Goal: Find specific page/section: Find specific page/section

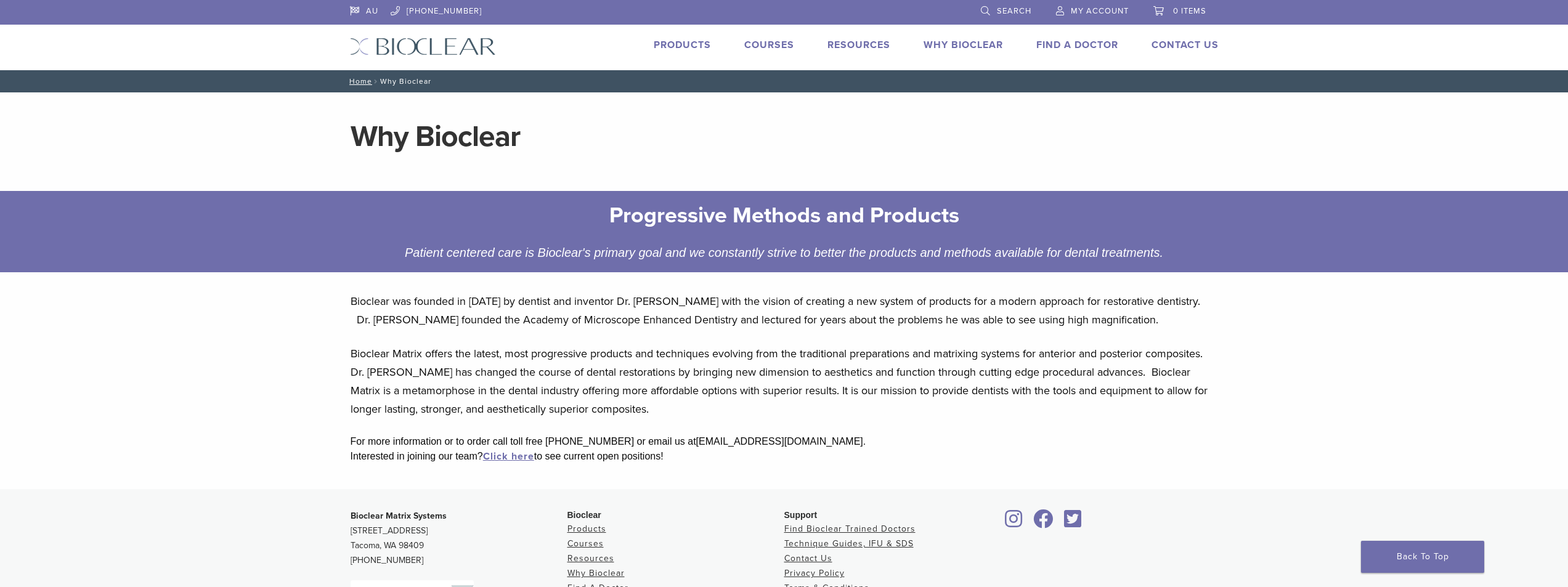
click at [1057, 46] on link "Find A Doctor" at bounding box center [1078, 44] width 82 height 12
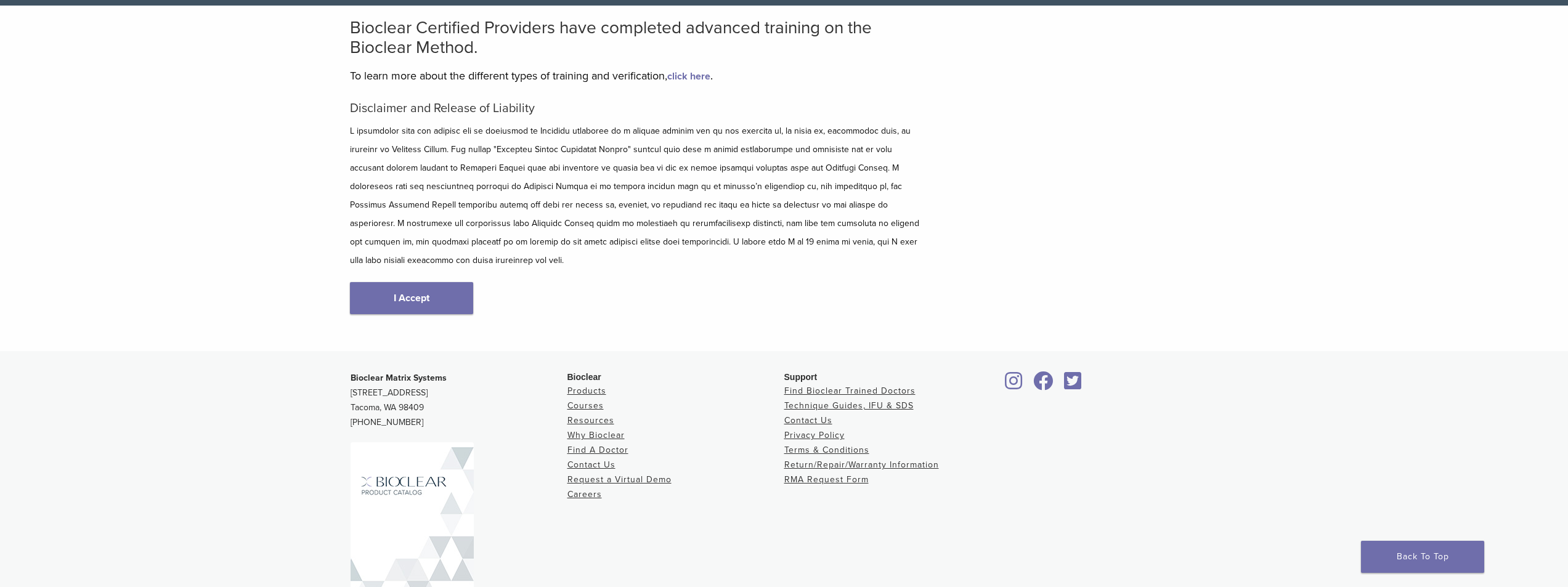
scroll to position [65, 0]
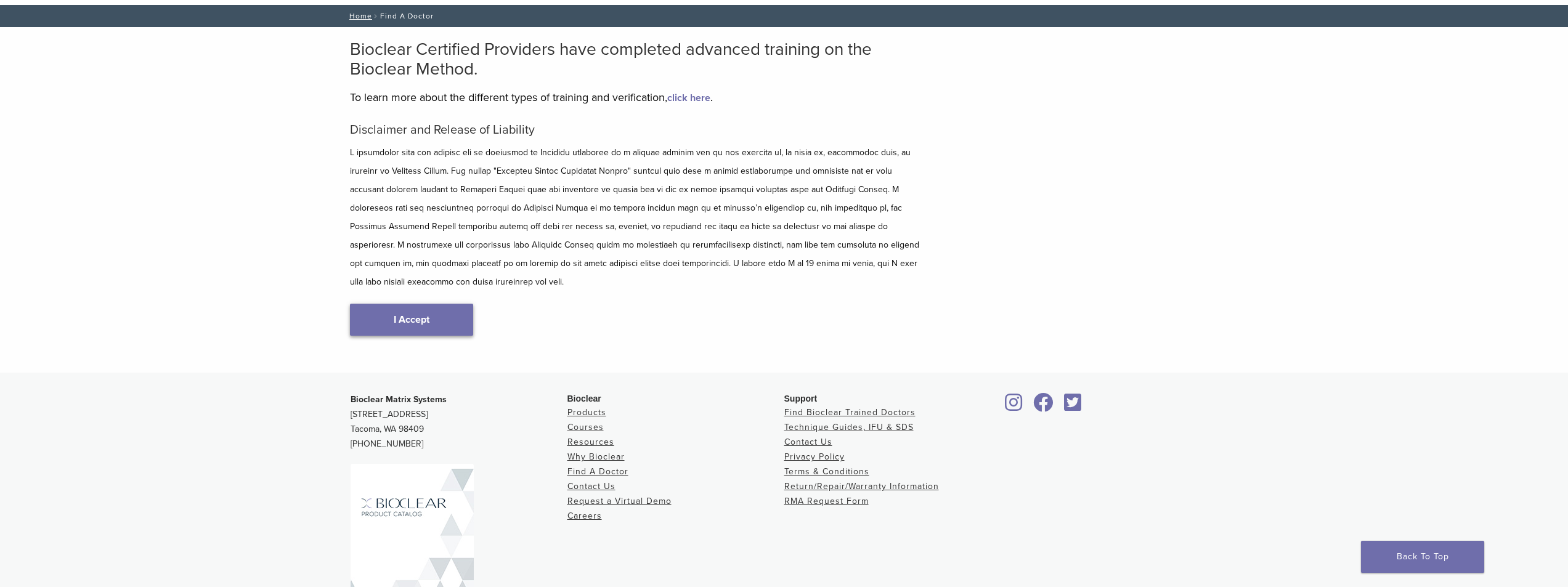
click at [427, 304] on link "I Accept" at bounding box center [411, 320] width 123 height 32
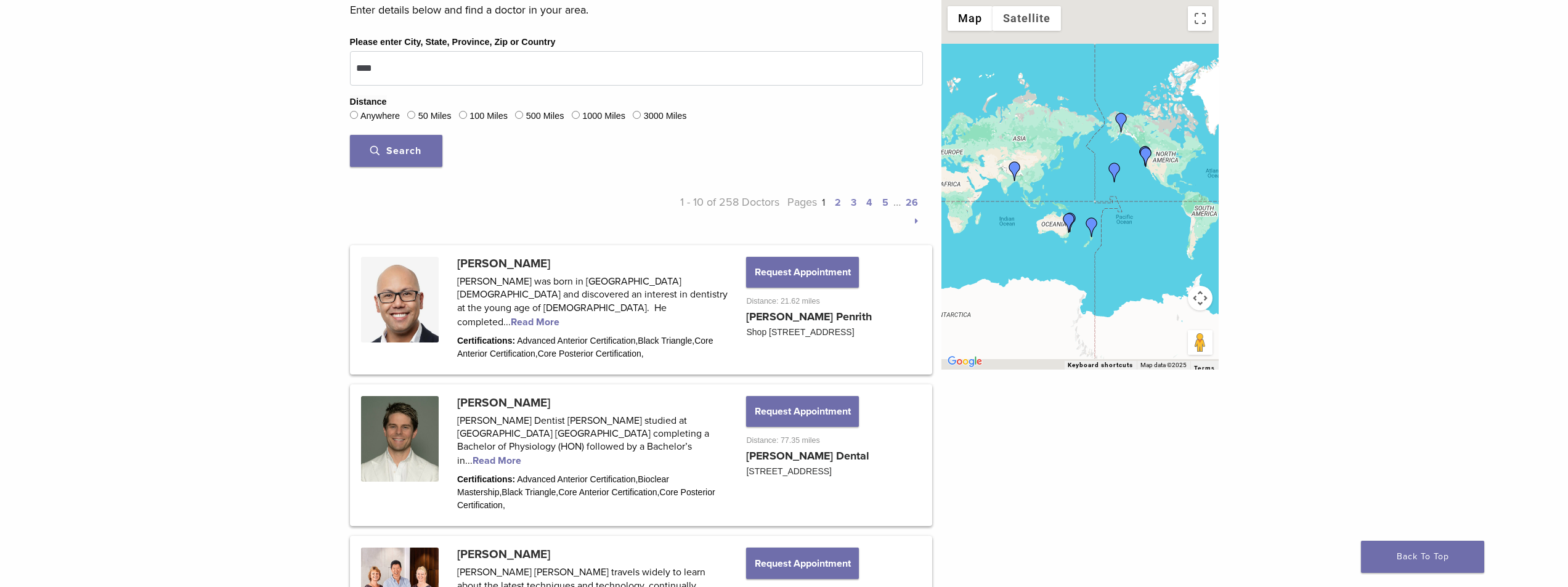
scroll to position [431, 0]
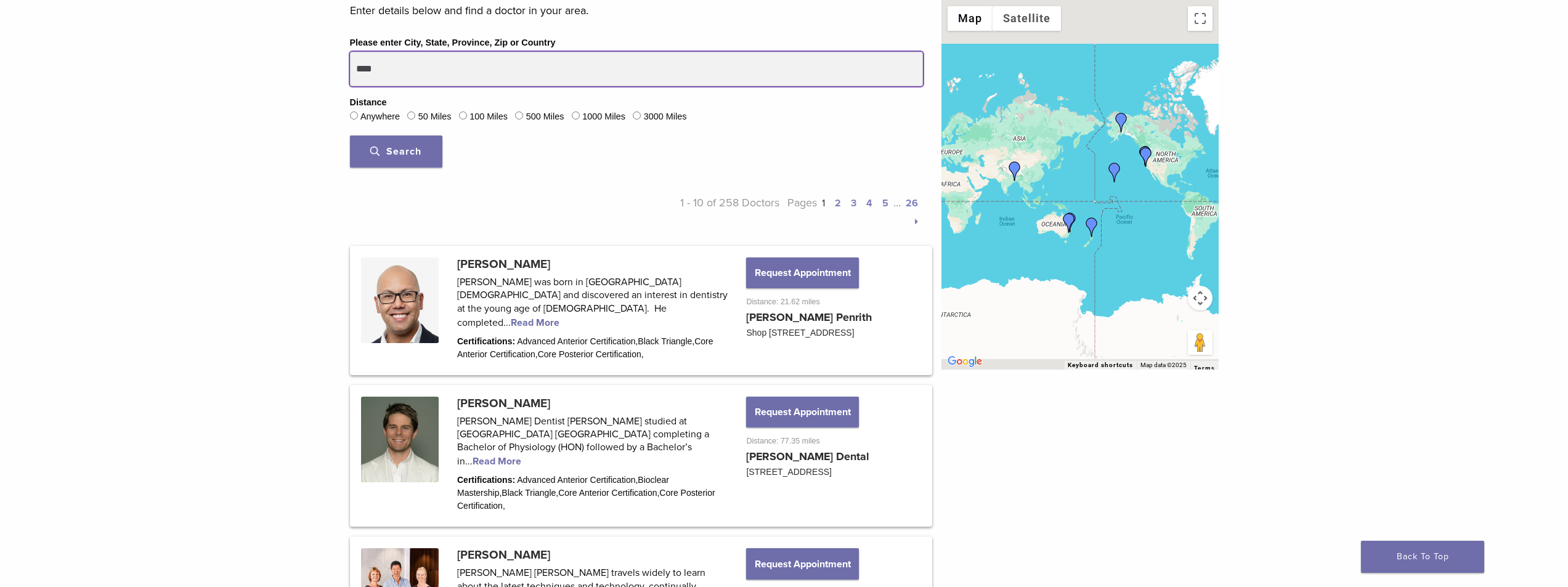
click at [425, 81] on input "****" at bounding box center [635, 68] width 573 height 35
drag, startPoint x: 408, startPoint y: 76, endPoint x: 353, endPoint y: 75, distance: 55.0
click at [350, 75] on input "****" at bounding box center [635, 68] width 573 height 35
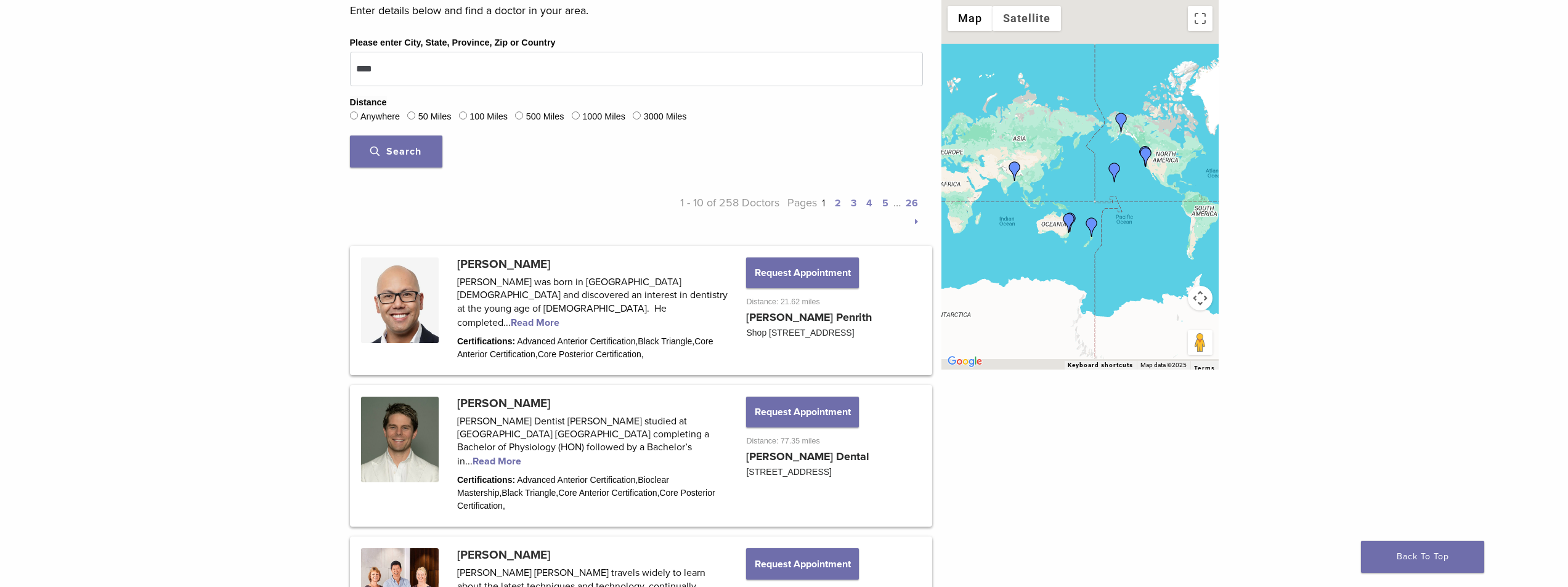
click at [409, 147] on span "Search" at bounding box center [395, 151] width 51 height 12
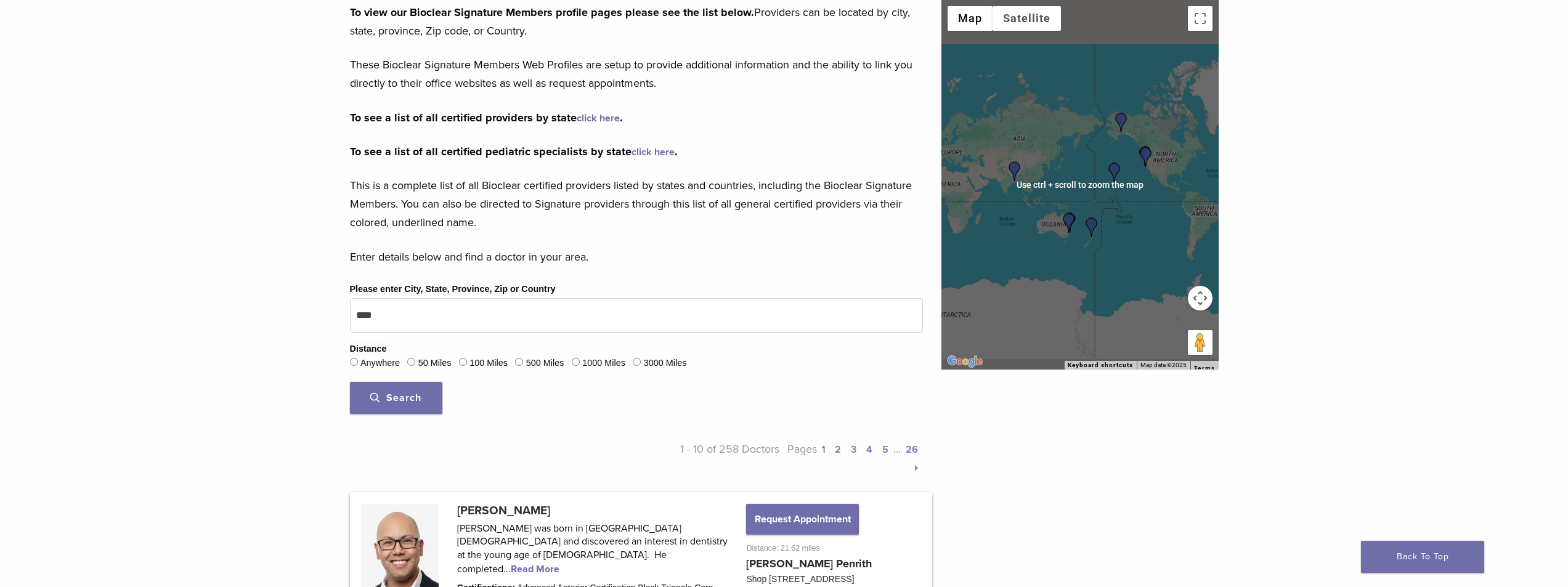
click at [1068, 234] on div at bounding box center [1080, 184] width 277 height 370
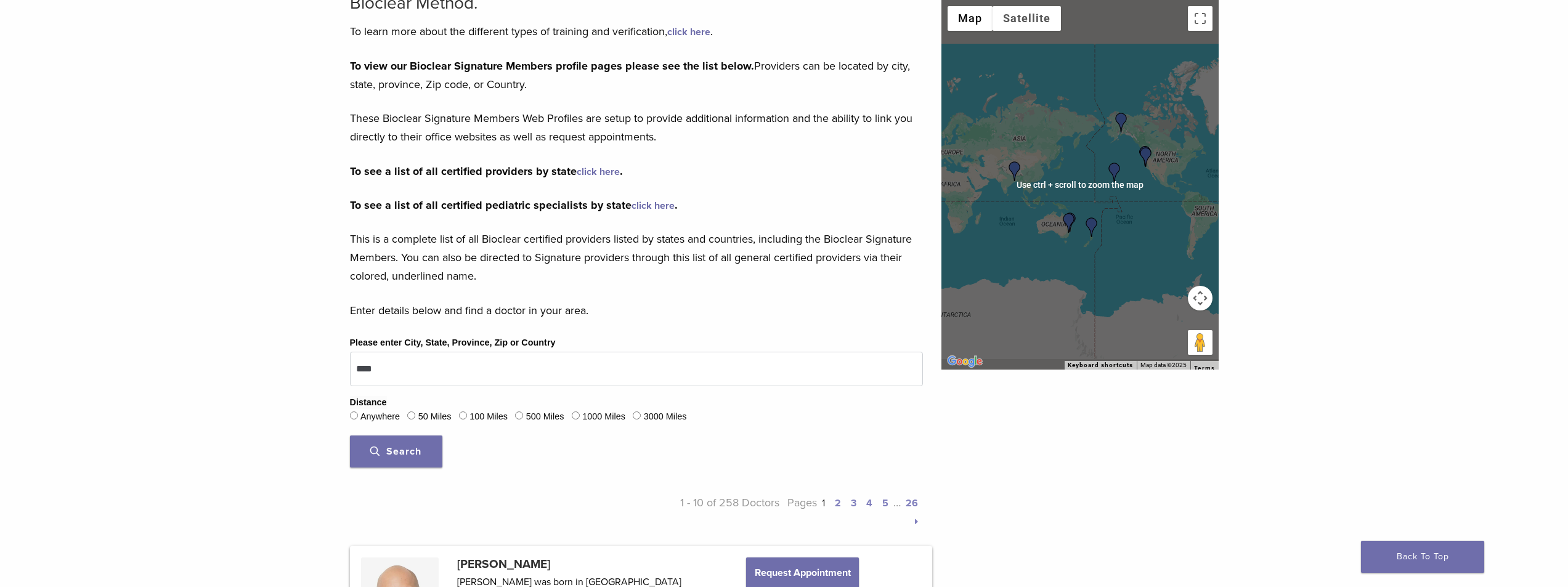
scroll to position [61, 0]
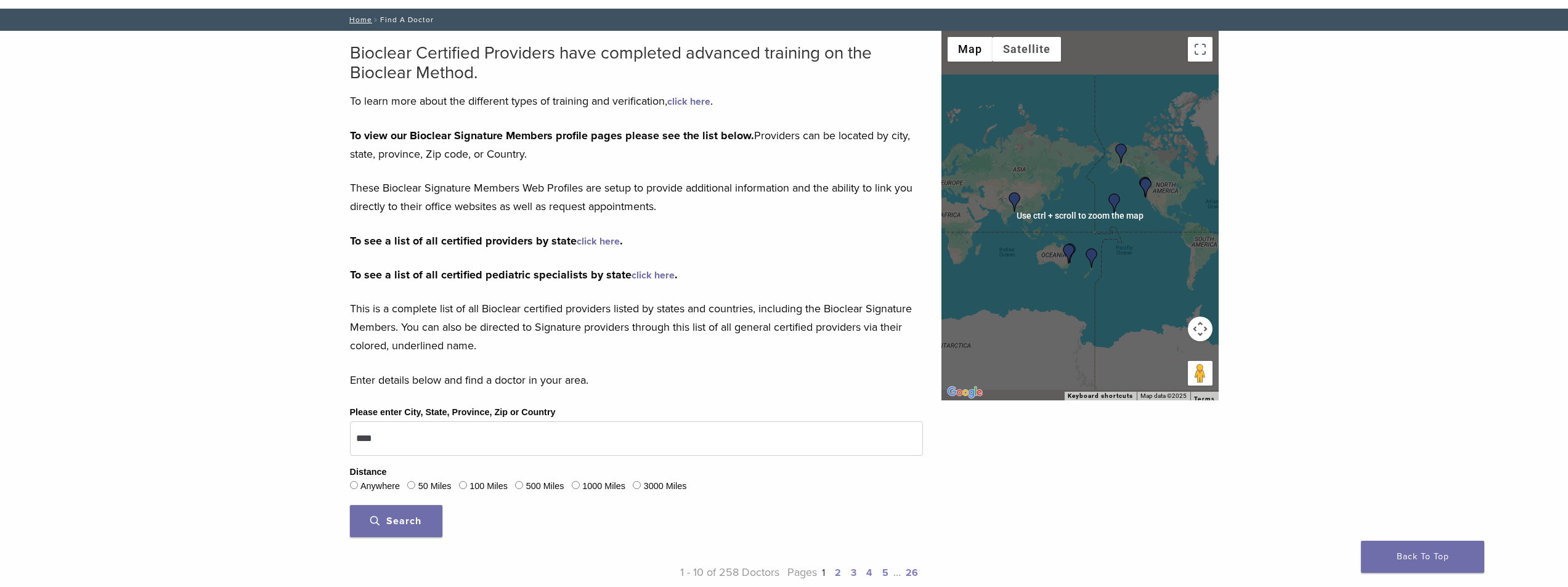
click at [1199, 324] on button "Map camera controls" at bounding box center [1200, 329] width 25 height 25
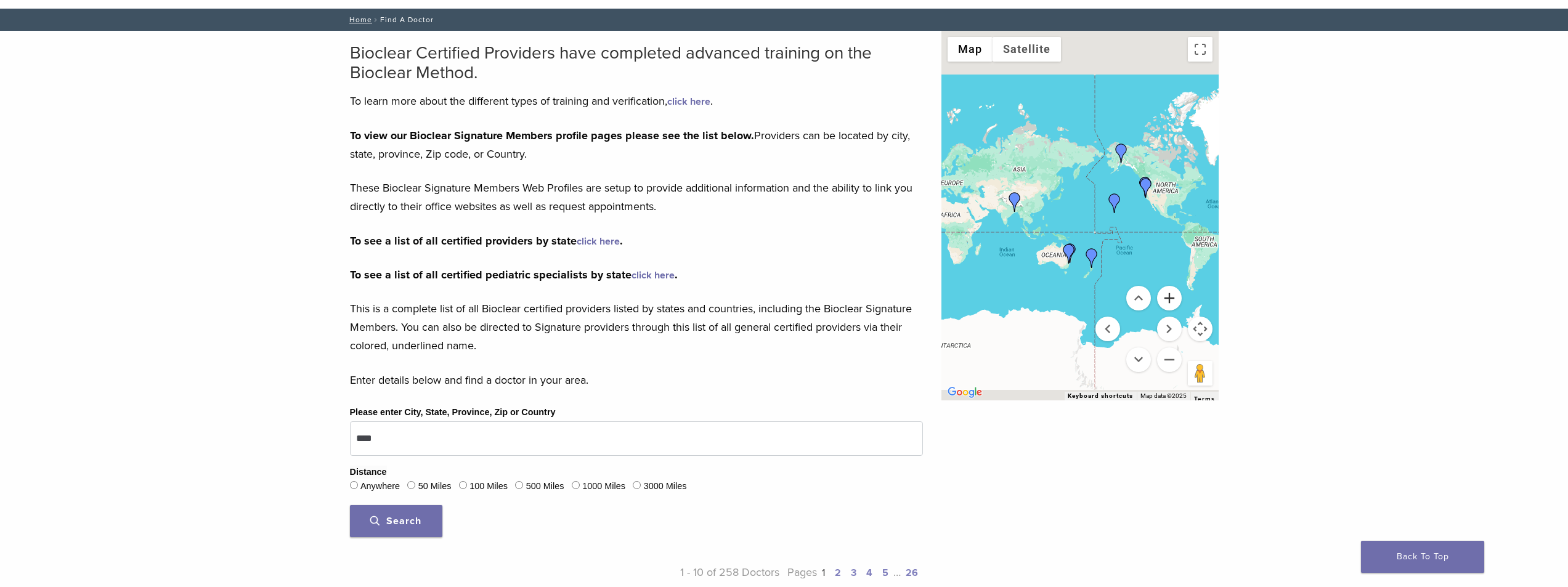
click at [1169, 301] on button "Zoom in" at bounding box center [1169, 298] width 25 height 25
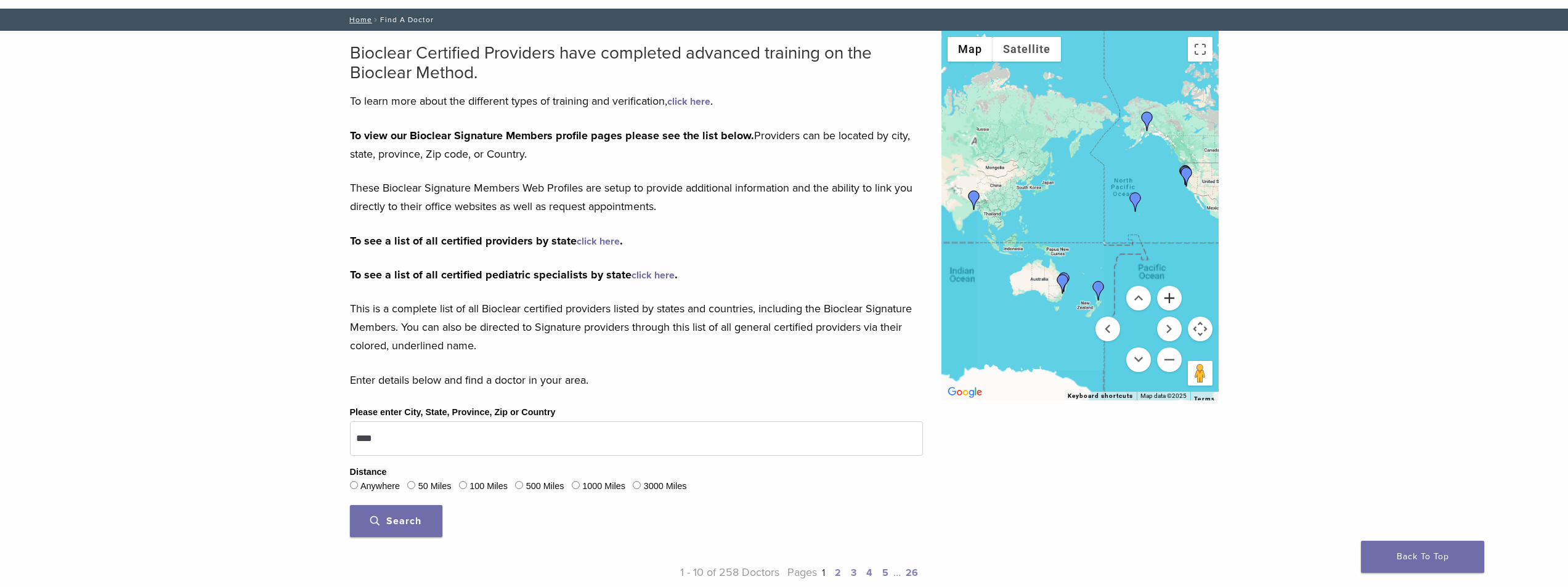
click at [1169, 301] on button "Zoom in" at bounding box center [1169, 298] width 25 height 25
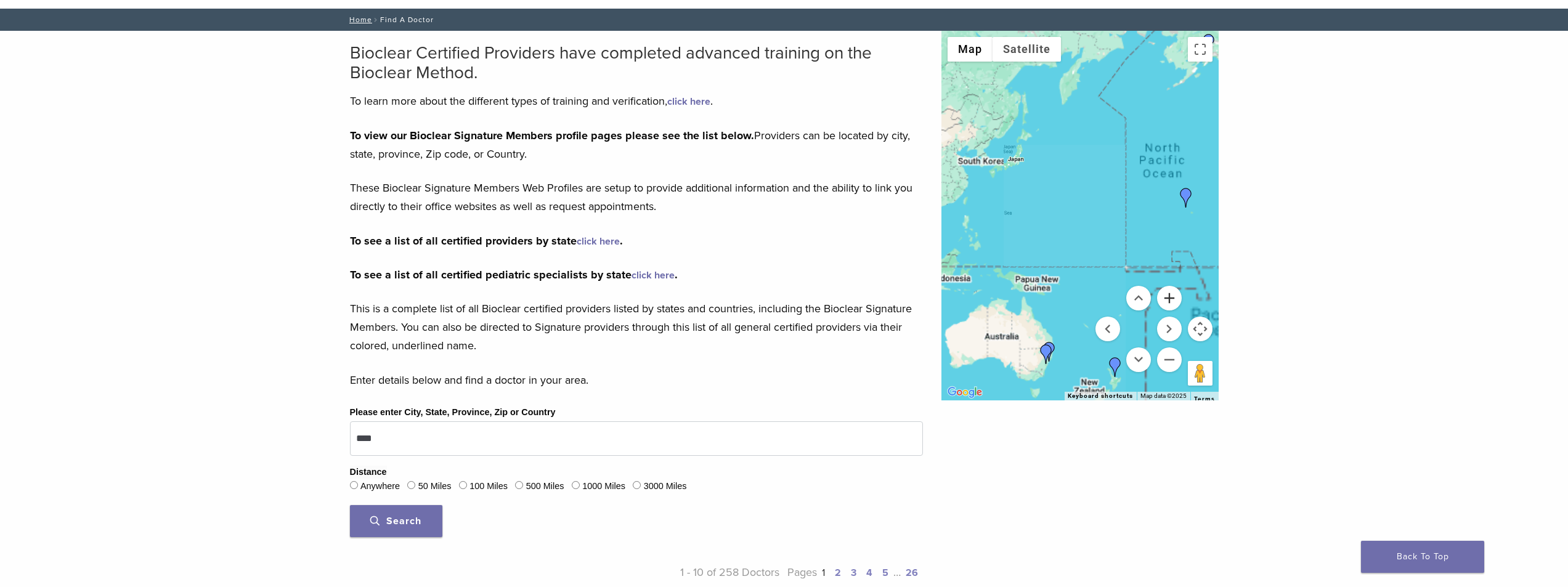
click at [1169, 301] on button "Zoom in" at bounding box center [1169, 298] width 25 height 25
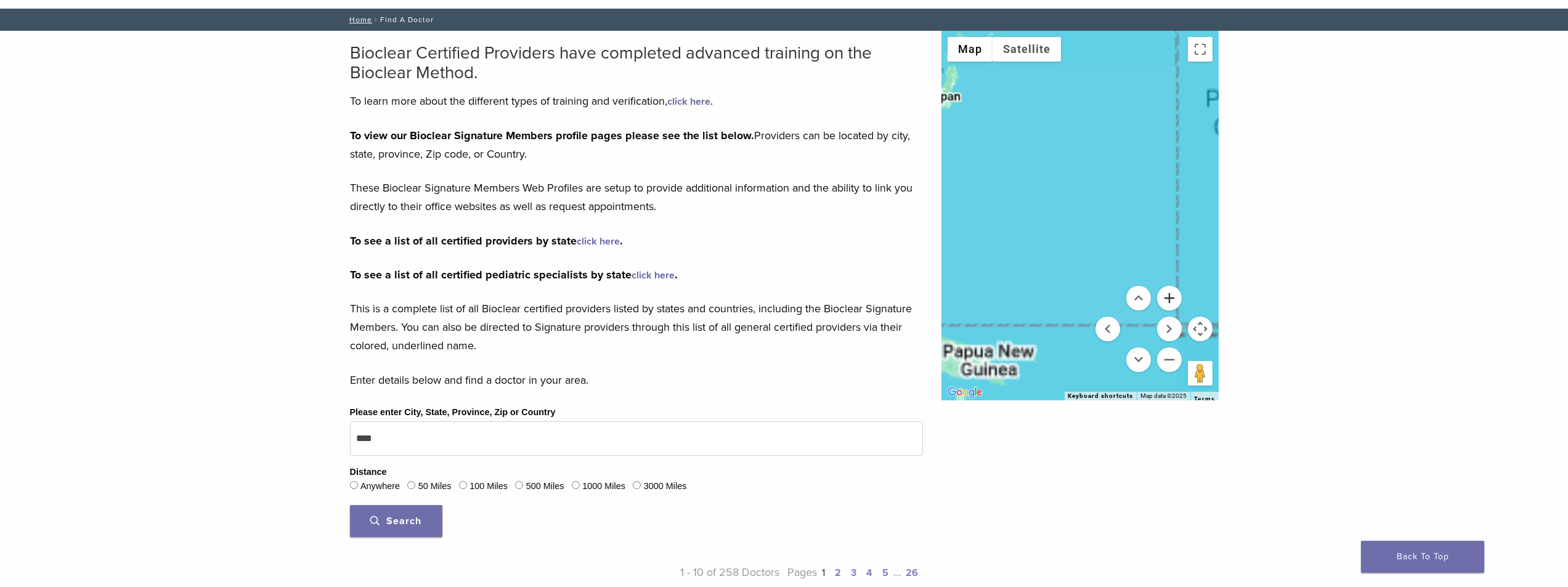
click at [1169, 301] on button "Zoom in" at bounding box center [1169, 298] width 25 height 25
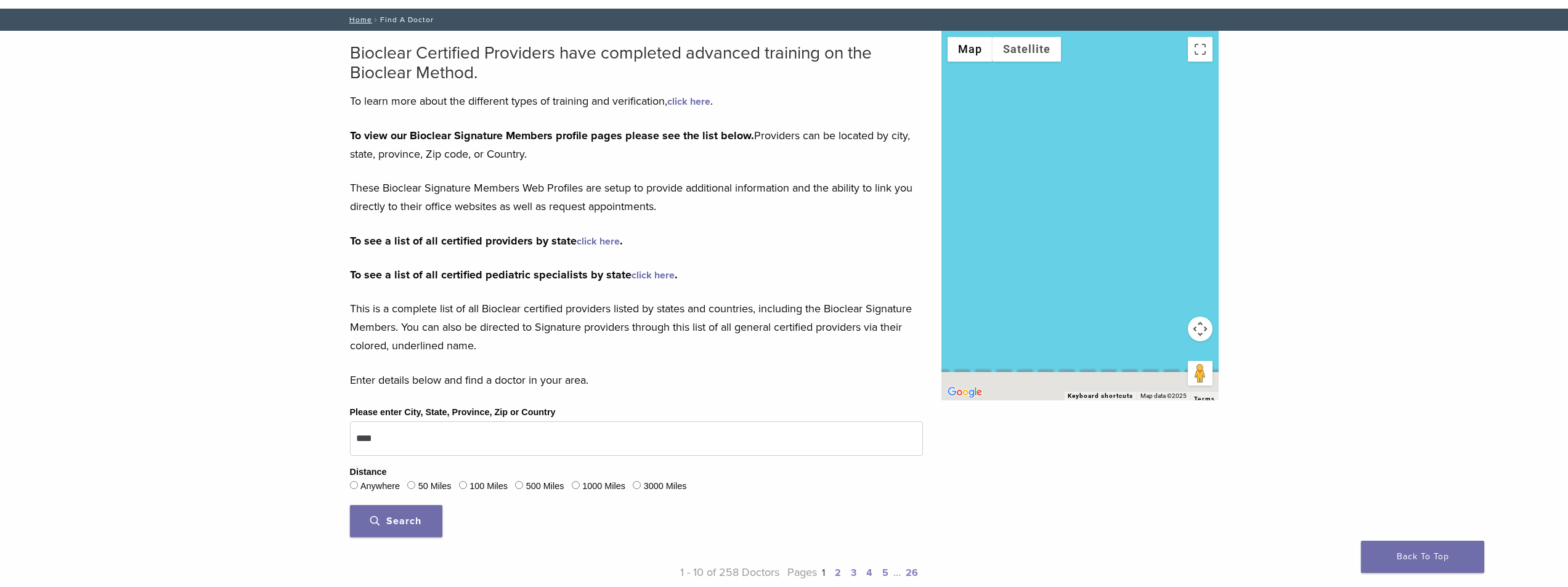
drag, startPoint x: 1042, startPoint y: 234, endPoint x: 1081, endPoint y: 92, distance: 147.3
click at [1080, 78] on div at bounding box center [1080, 215] width 277 height 370
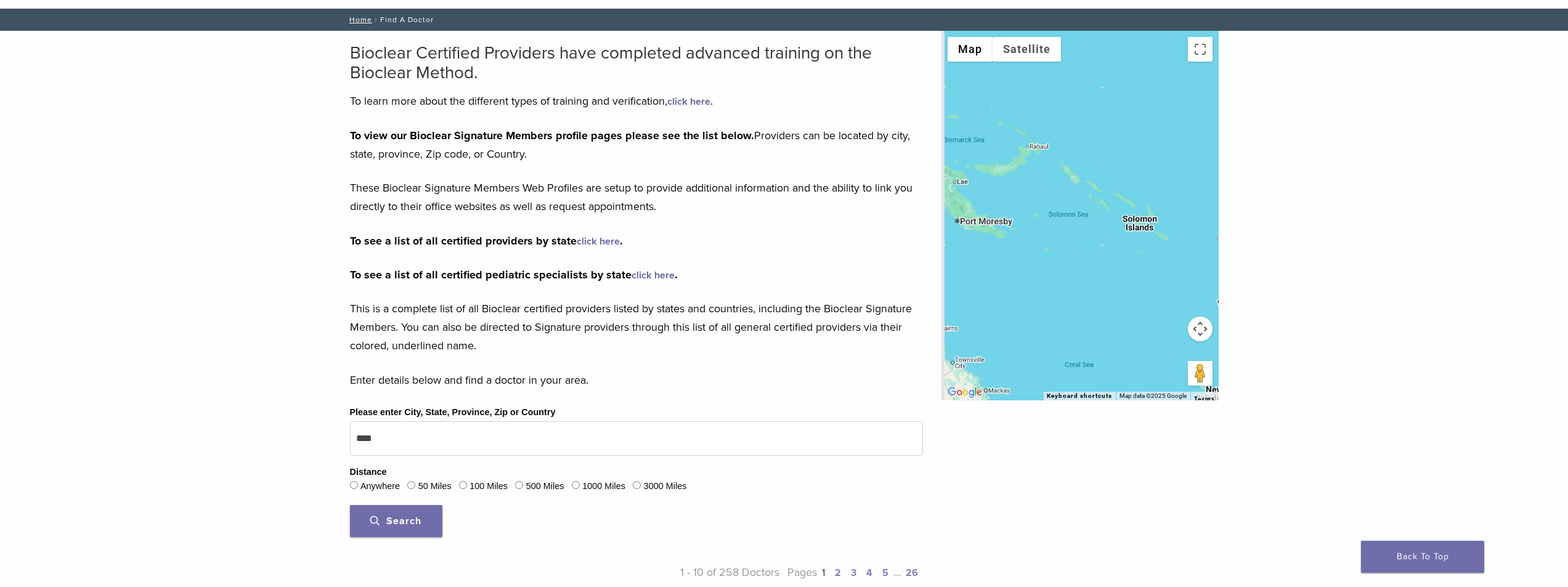
drag, startPoint x: 1041, startPoint y: 300, endPoint x: 1089, endPoint y: 234, distance: 81.6
click at [1090, 158] on div at bounding box center [1080, 215] width 277 height 370
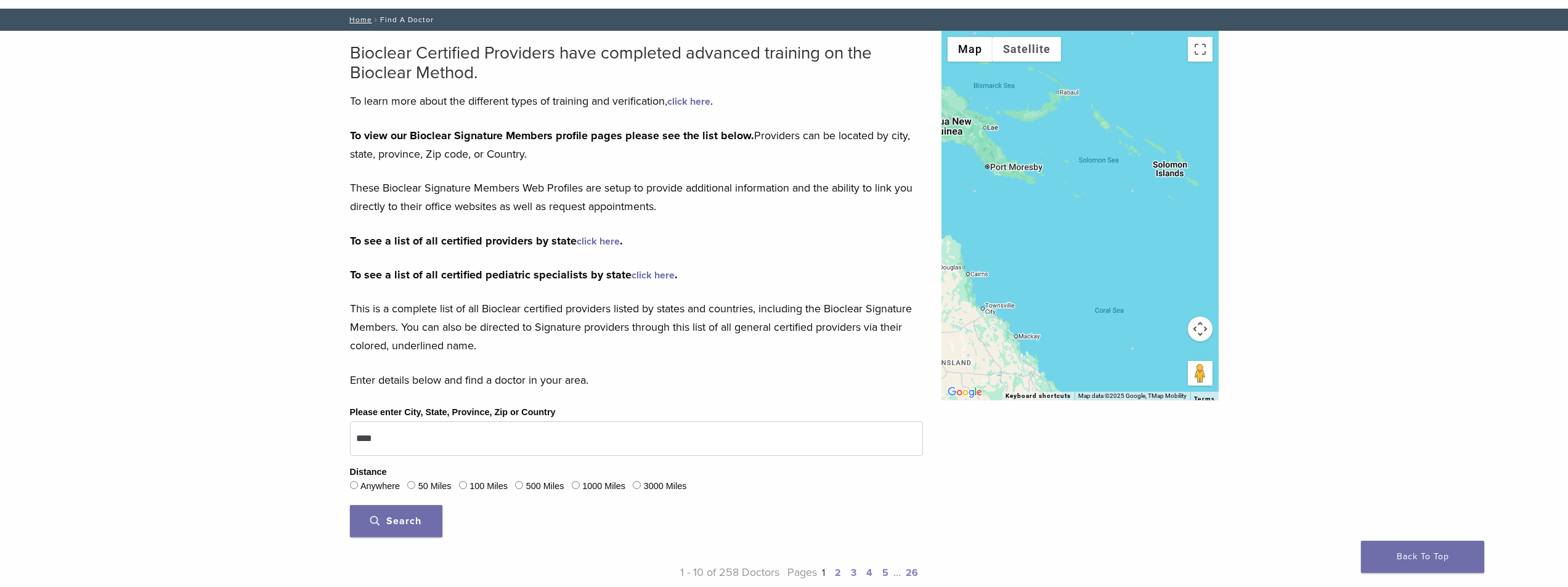
drag, startPoint x: 1065, startPoint y: 308, endPoint x: 1156, endPoint y: 164, distance: 170.3
click at [1156, 164] on div at bounding box center [1080, 215] width 277 height 370
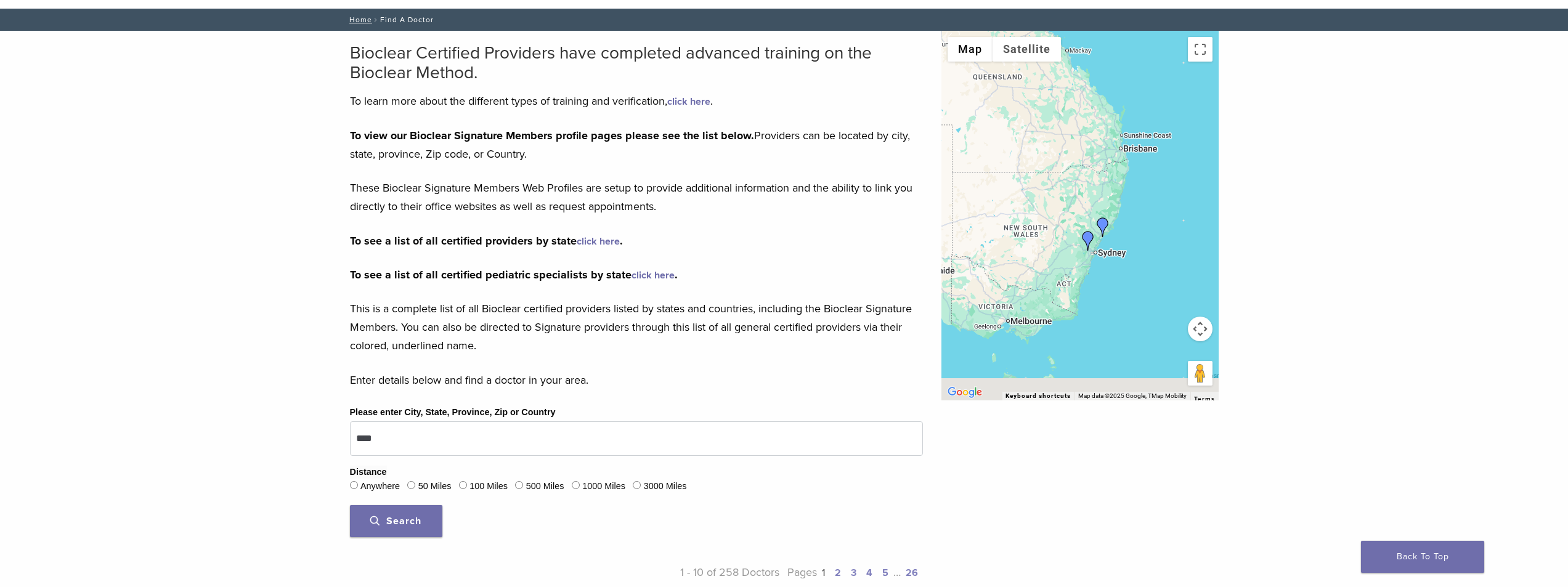
drag, startPoint x: 1102, startPoint y: 300, endPoint x: 1078, endPoint y: 136, distance: 165.7
click at [1078, 136] on div at bounding box center [1080, 215] width 277 height 370
click at [1192, 326] on button "Map camera controls" at bounding box center [1200, 329] width 25 height 25
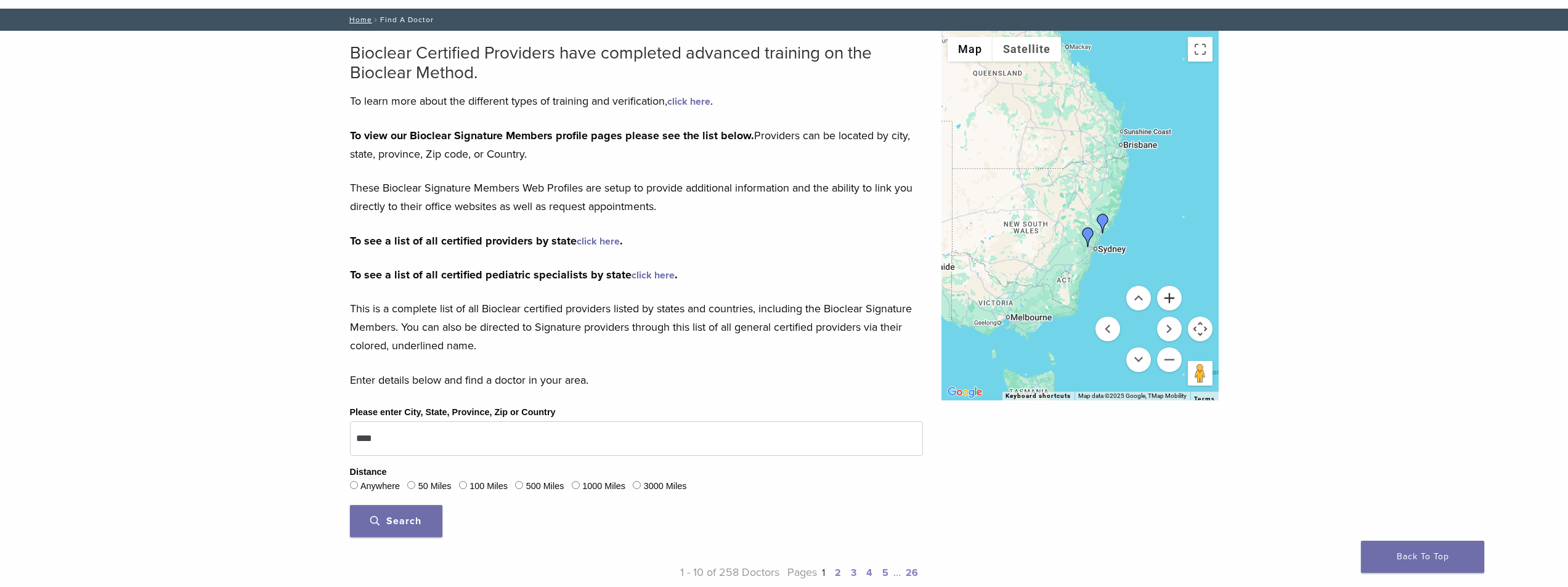
click at [1165, 294] on button "Zoom in" at bounding box center [1169, 298] width 25 height 25
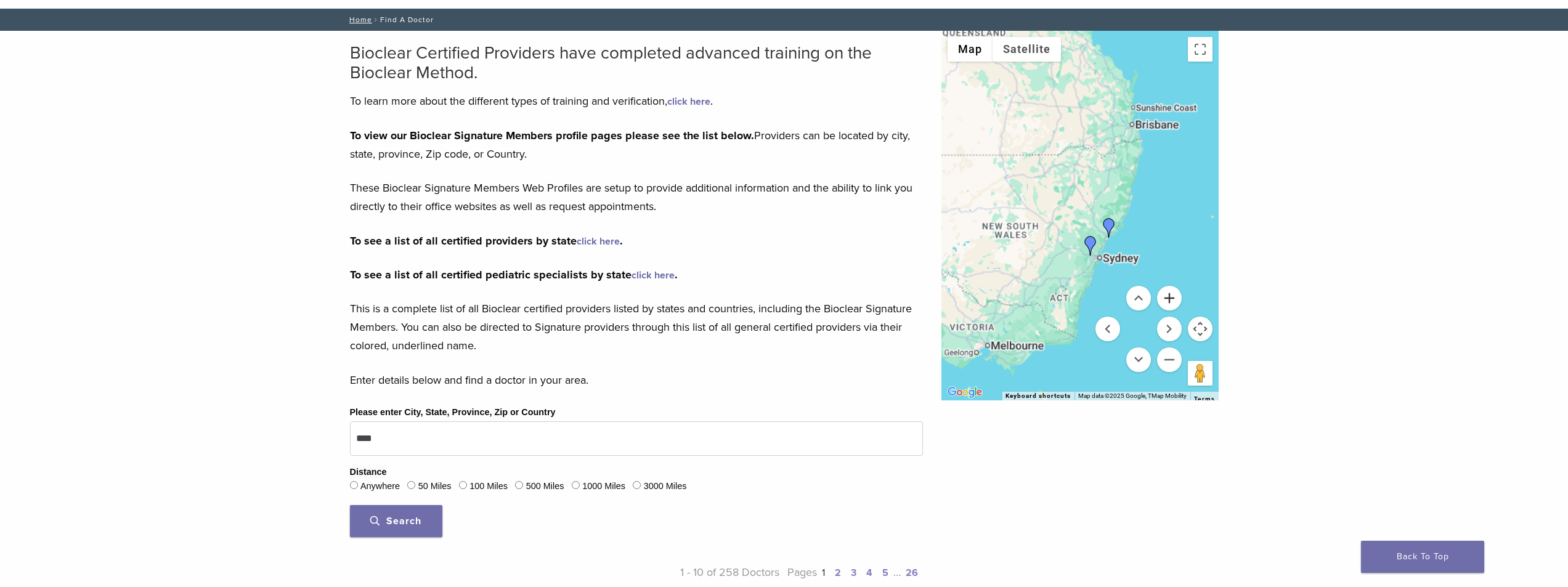
click at [1165, 293] on button "Zoom in" at bounding box center [1169, 298] width 25 height 25
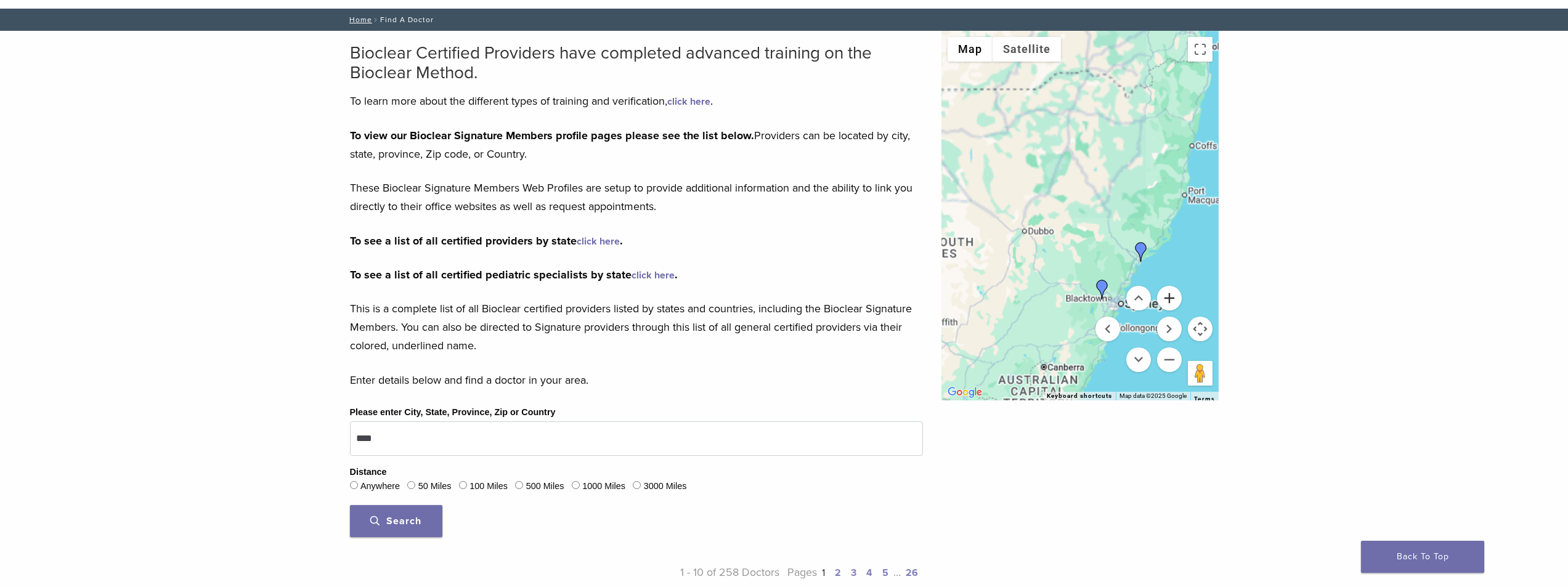
click at [1165, 293] on button "Zoom in" at bounding box center [1169, 298] width 25 height 25
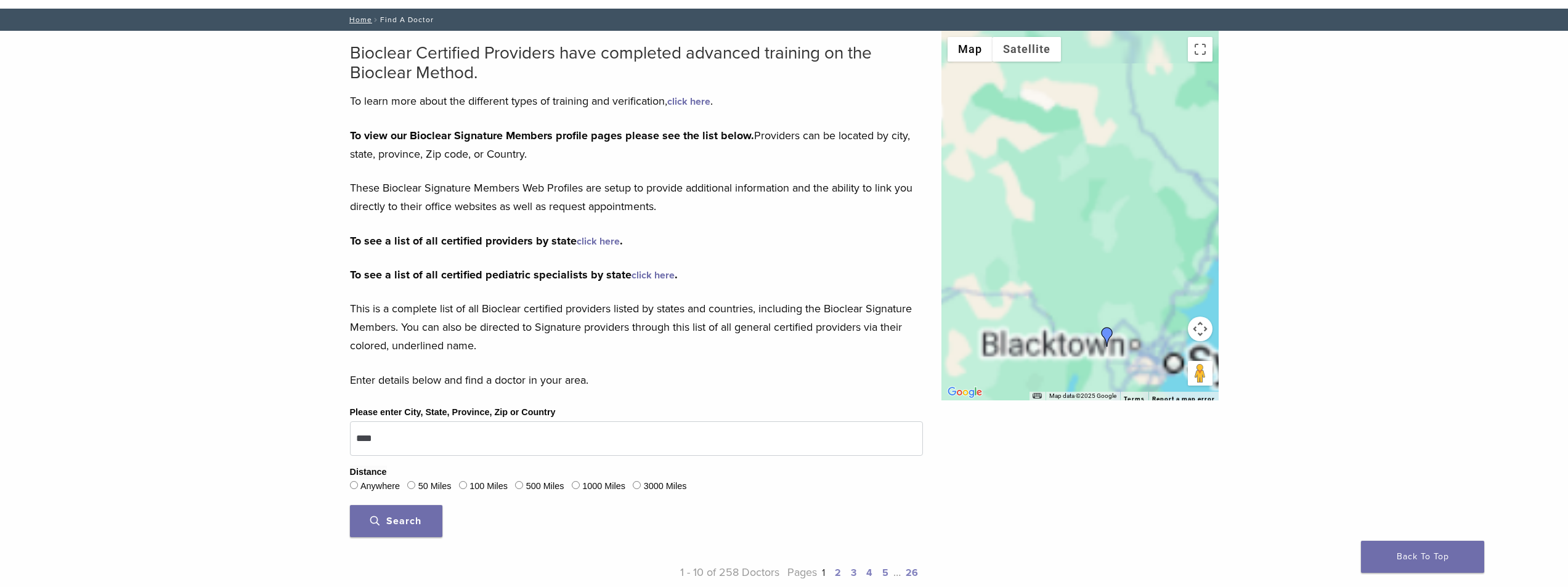
drag, startPoint x: 1067, startPoint y: 235, endPoint x: 1017, endPoint y: 58, distance: 183.9
click at [1017, 58] on div "Use ctrl + scroll to zoom the map Map Terrain Satellite Labels Map Data Map dat…" at bounding box center [1080, 215] width 277 height 370
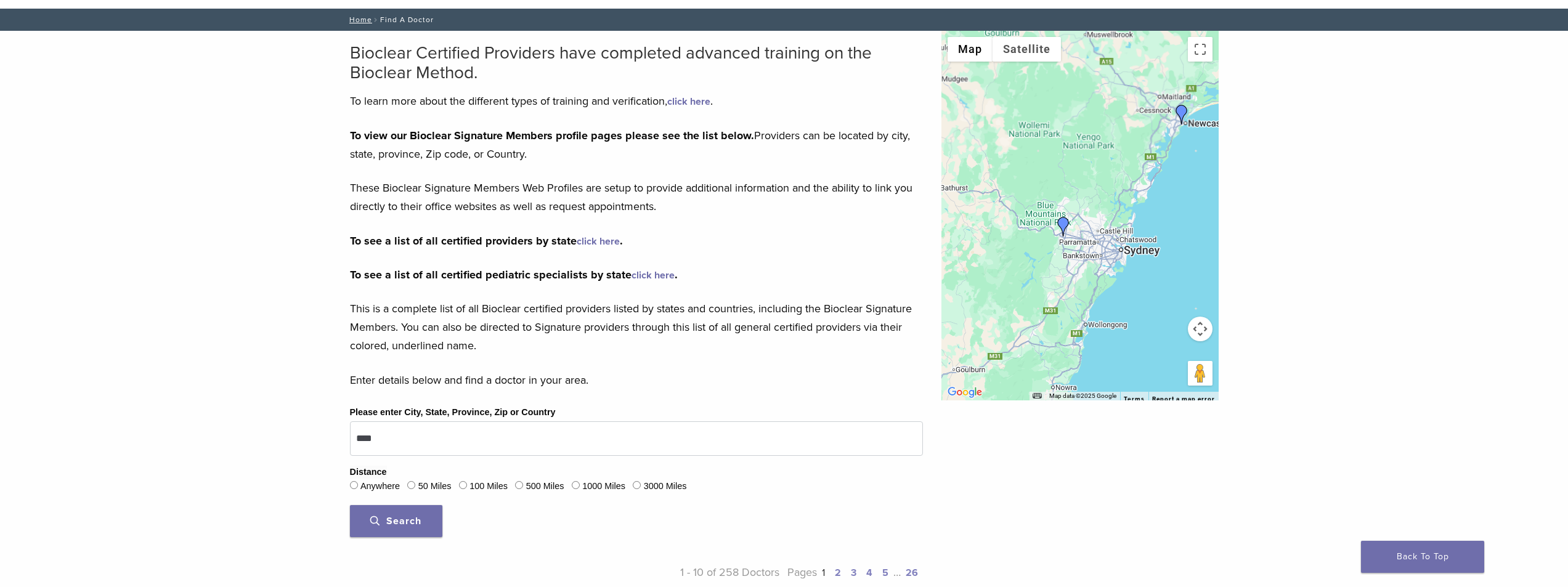
drag, startPoint x: 1133, startPoint y: 331, endPoint x: 1102, endPoint y: 284, distance: 56.3
click at [1102, 284] on div at bounding box center [1080, 215] width 277 height 370
click at [1060, 229] on img "Dr. Geoffrey Wan" at bounding box center [1063, 226] width 19 height 19
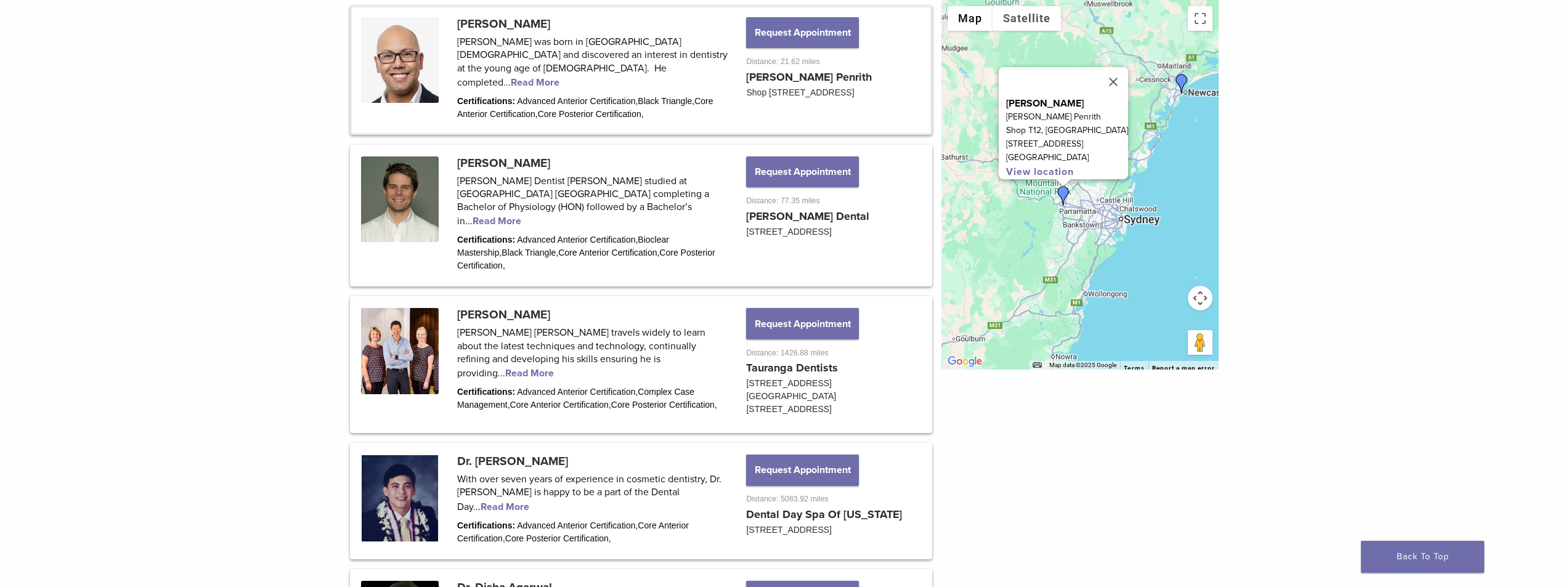
scroll to position [677, 0]
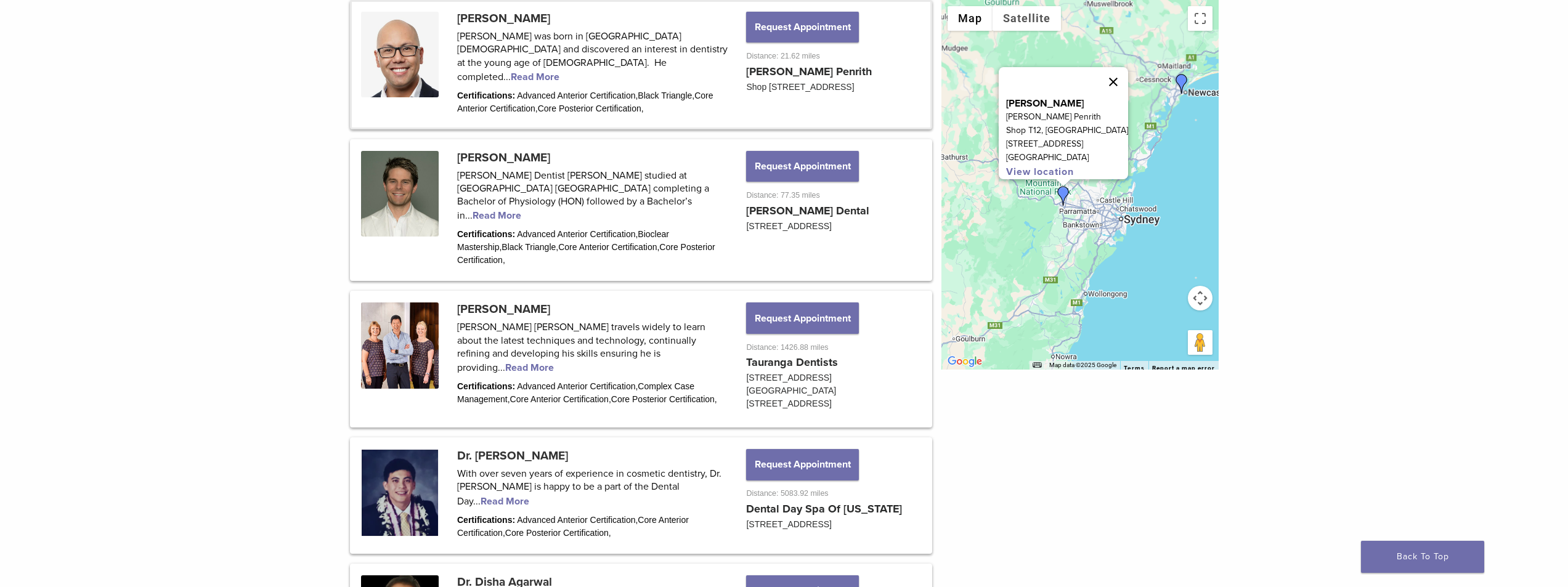
click at [1126, 72] on button "Close" at bounding box center [1113, 81] width 30 height 30
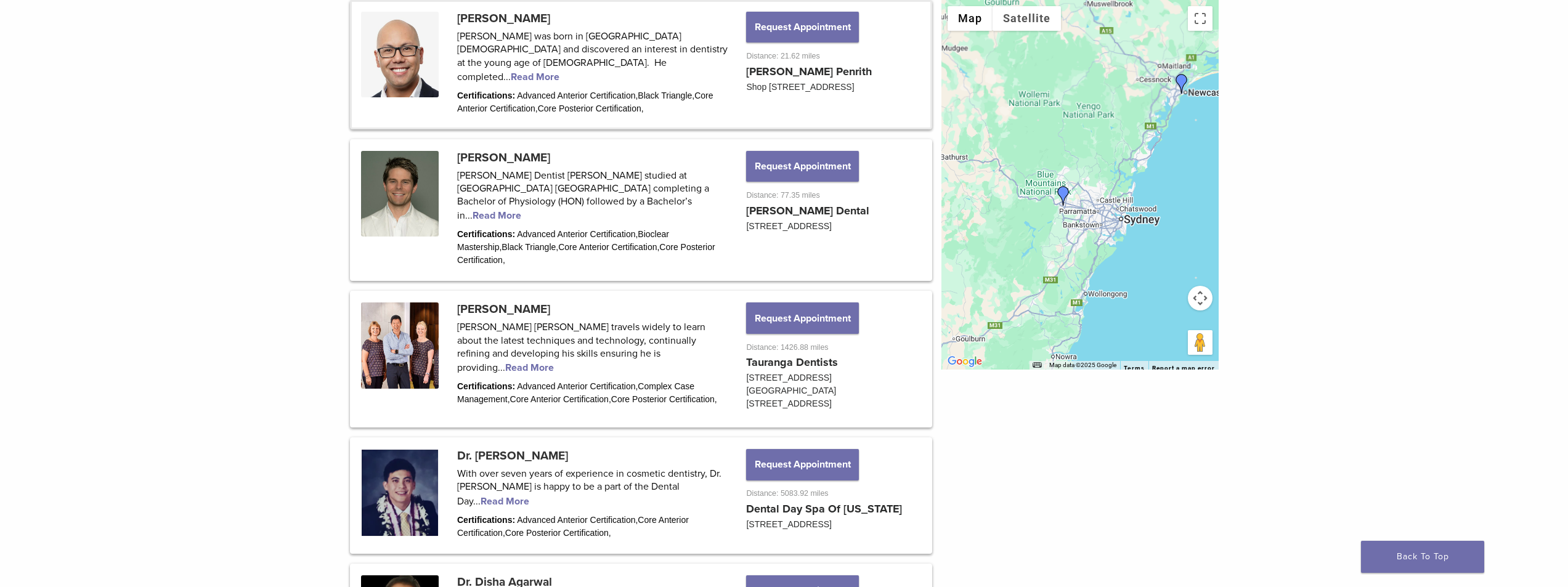
click at [1206, 305] on button "Map camera controls" at bounding box center [1200, 298] width 25 height 25
click at [1174, 261] on button "Zoom in" at bounding box center [1169, 267] width 25 height 25
click at [1173, 261] on button "Zoom in" at bounding box center [1169, 267] width 25 height 25
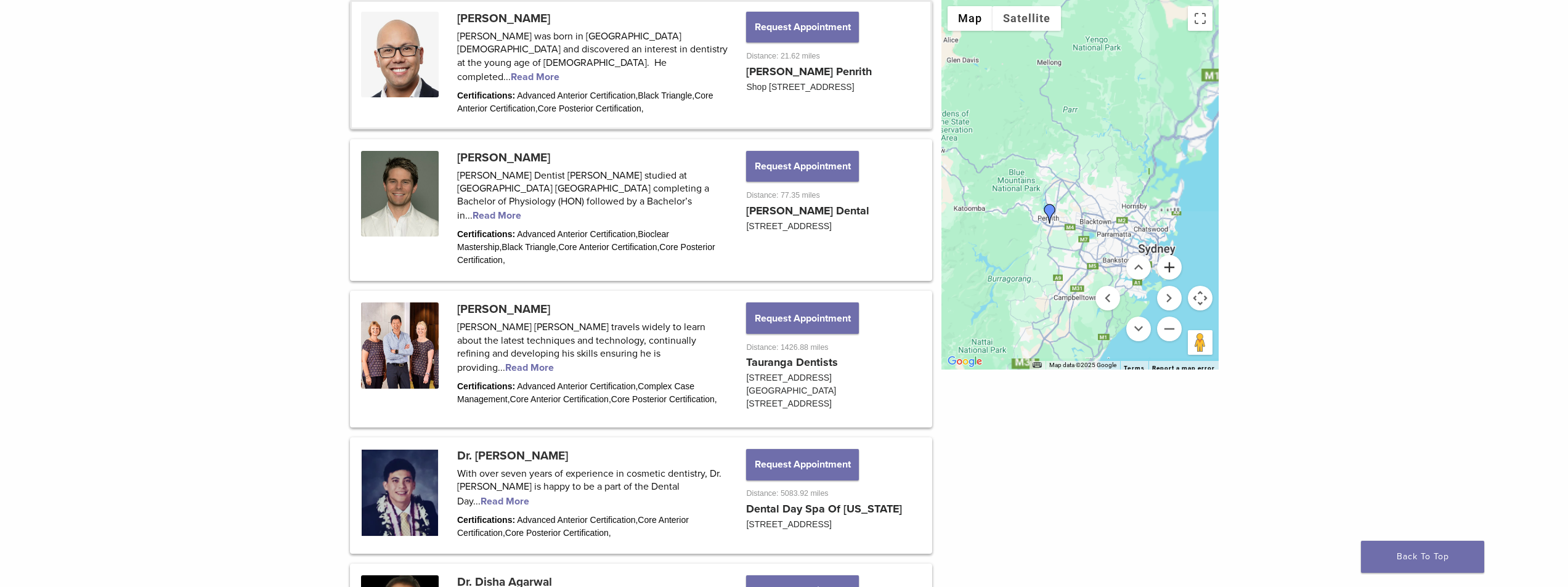
click at [1173, 261] on button "Zoom in" at bounding box center [1169, 267] width 25 height 25
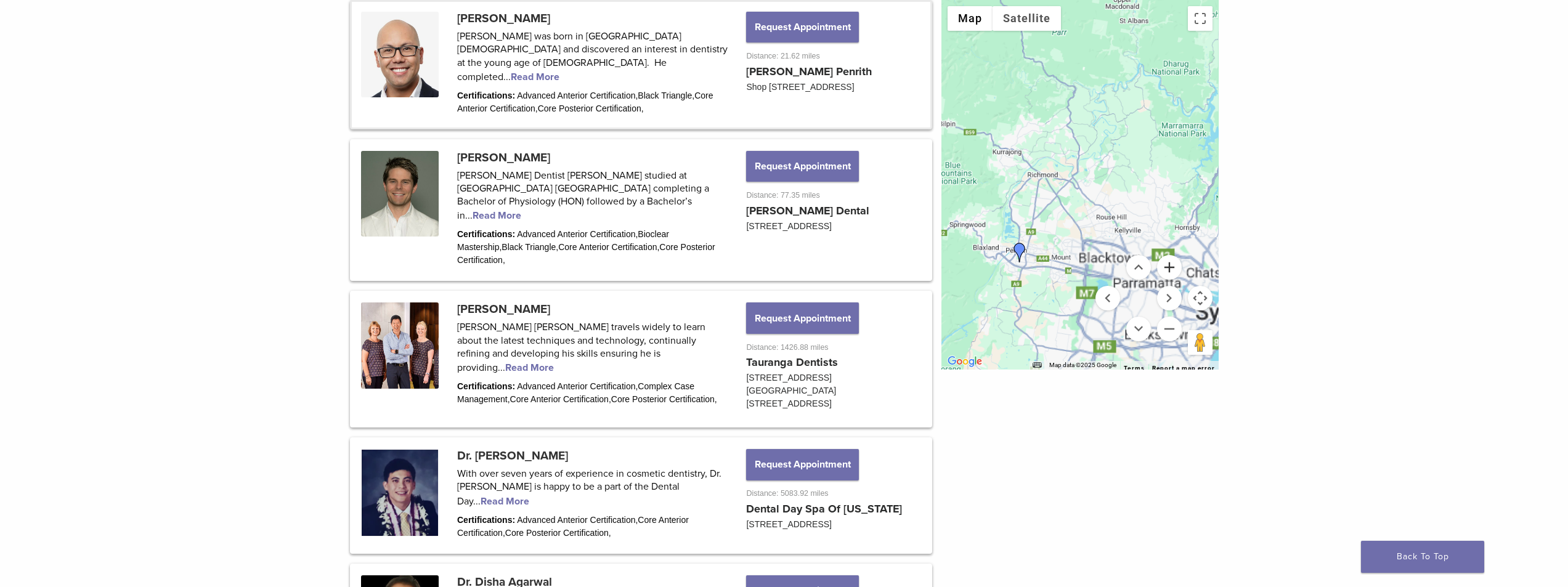
click at [1173, 261] on button "Zoom in" at bounding box center [1169, 267] width 25 height 25
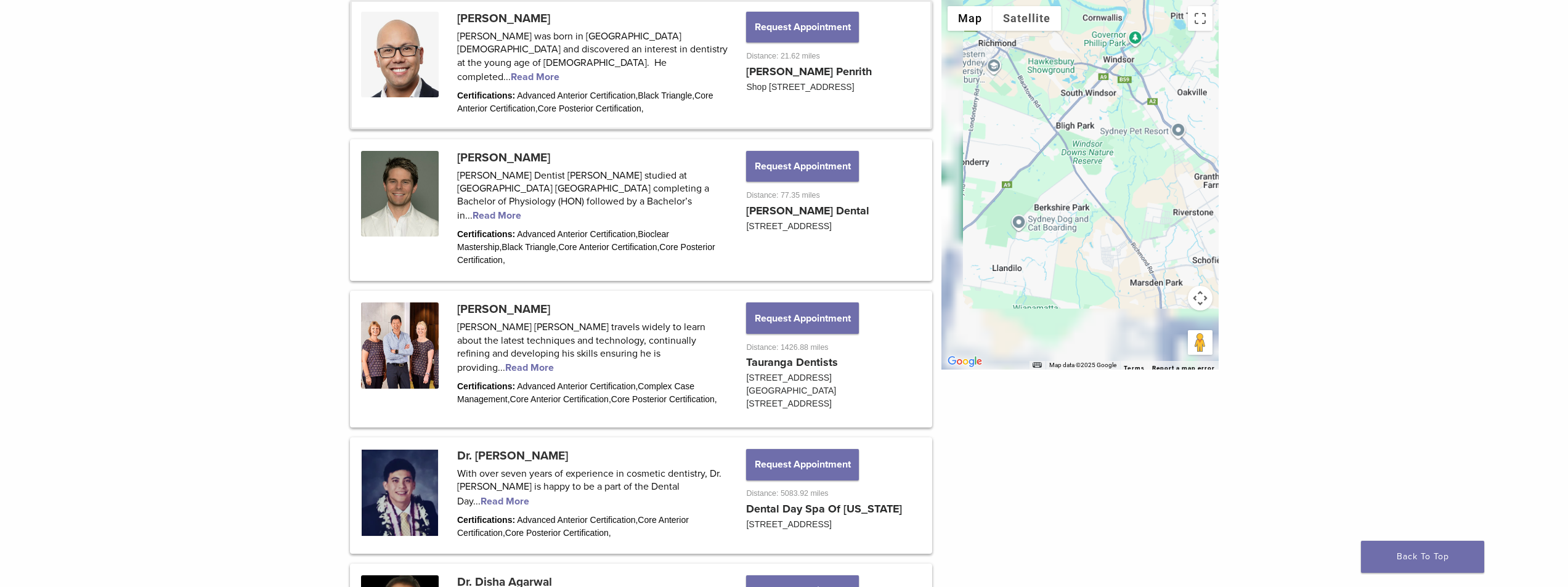
drag, startPoint x: 1026, startPoint y: 209, endPoint x: 1151, endPoint y: 72, distance: 185.5
click at [1151, 72] on div at bounding box center [1080, 184] width 277 height 370
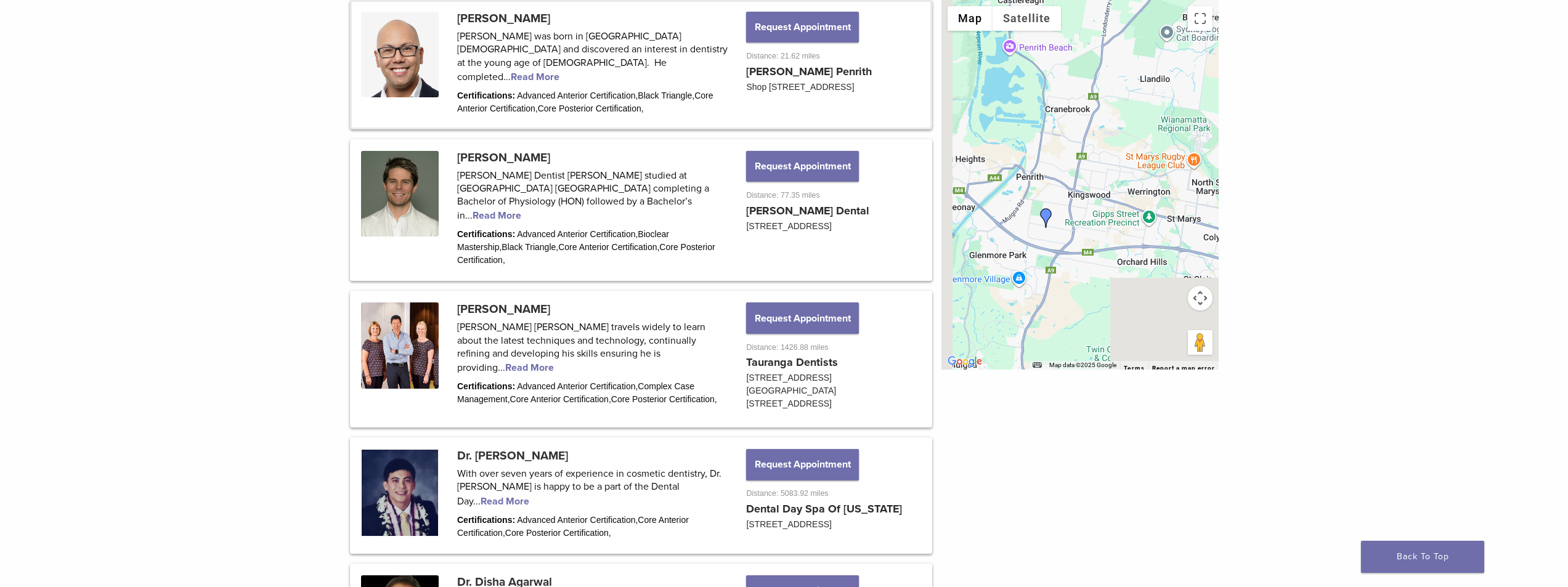
drag, startPoint x: 1096, startPoint y: 182, endPoint x: 1140, endPoint y: 158, distance: 50.1
click at [1140, 157] on div at bounding box center [1080, 184] width 277 height 370
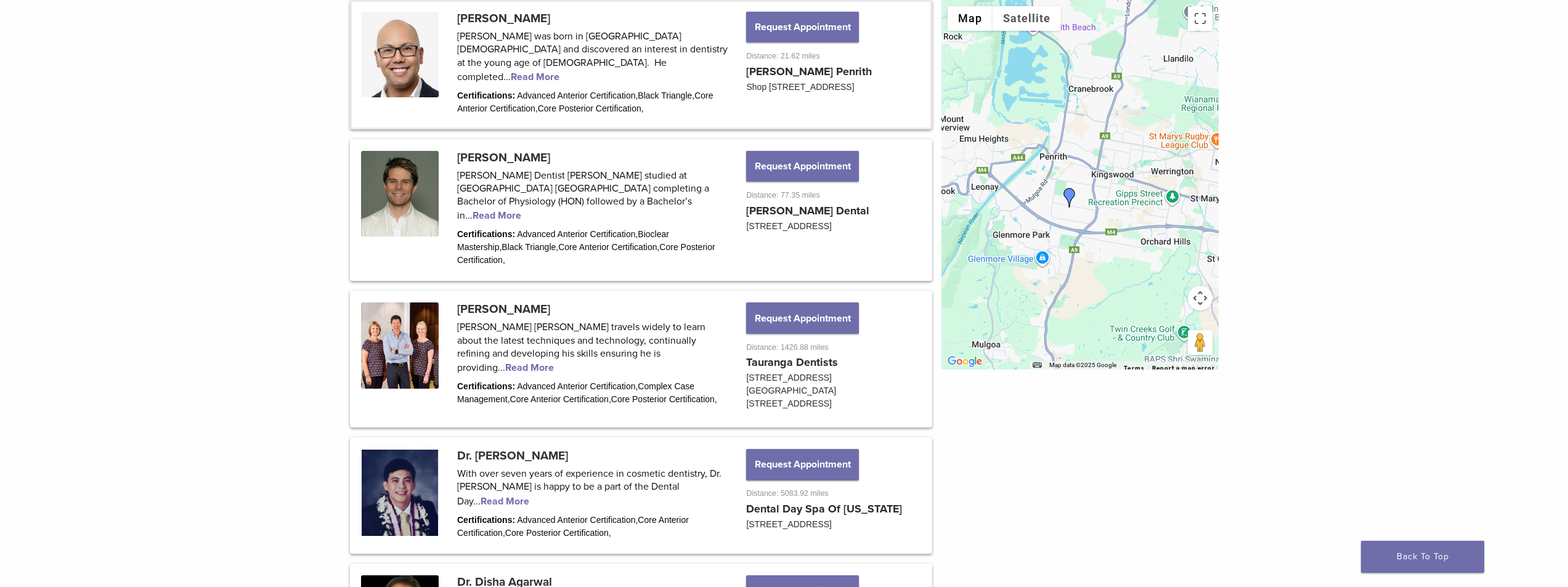
click at [1083, 200] on div at bounding box center [1080, 184] width 277 height 370
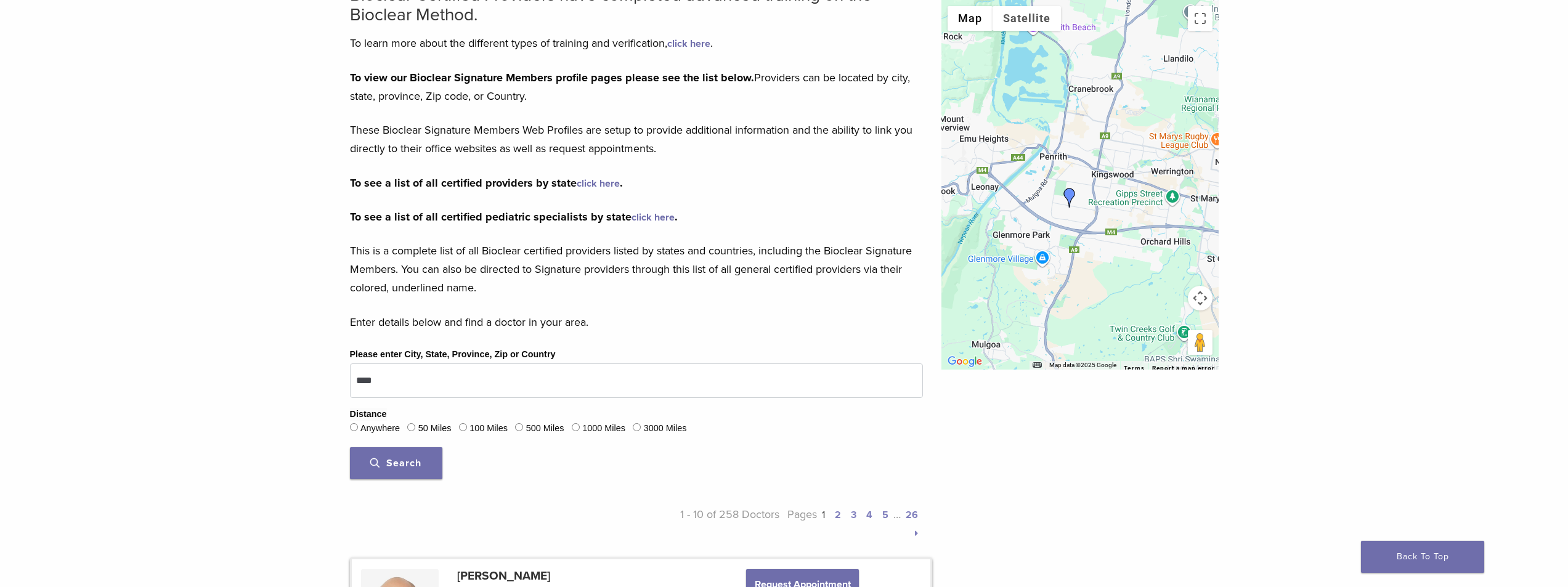
scroll to position [123, 0]
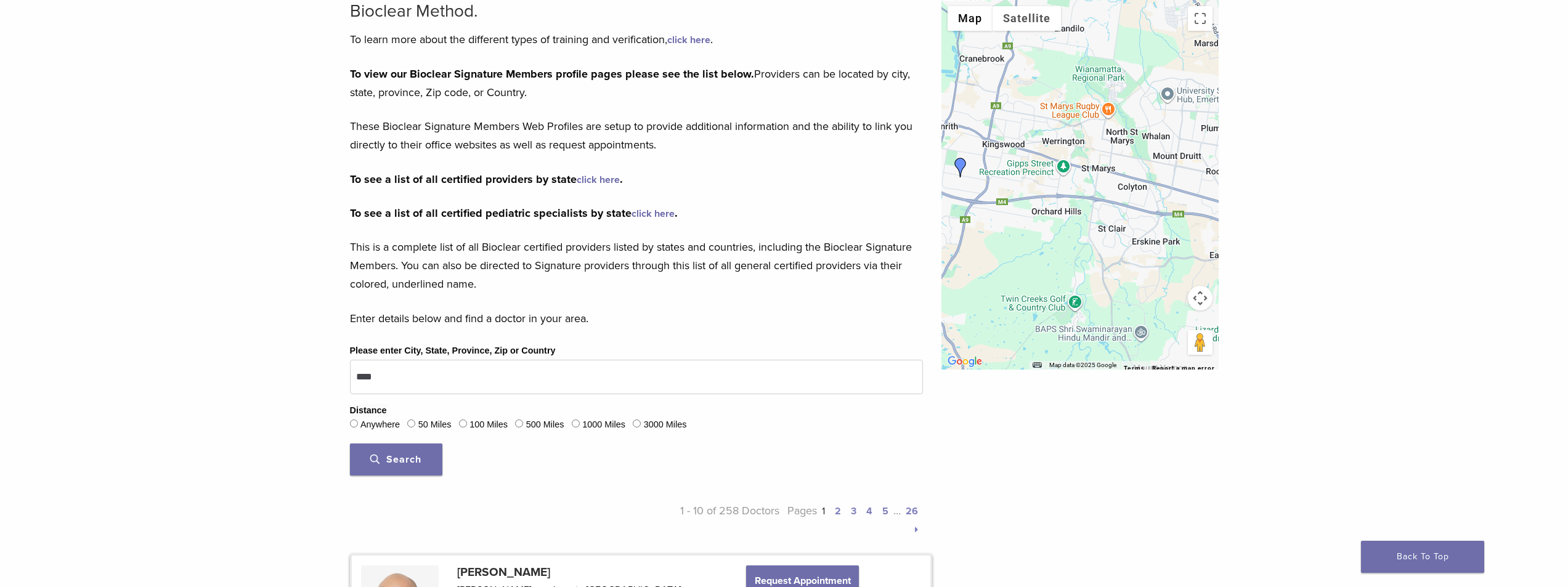
drag, startPoint x: 1061, startPoint y: 240, endPoint x: 939, endPoint y: 209, distance: 125.9
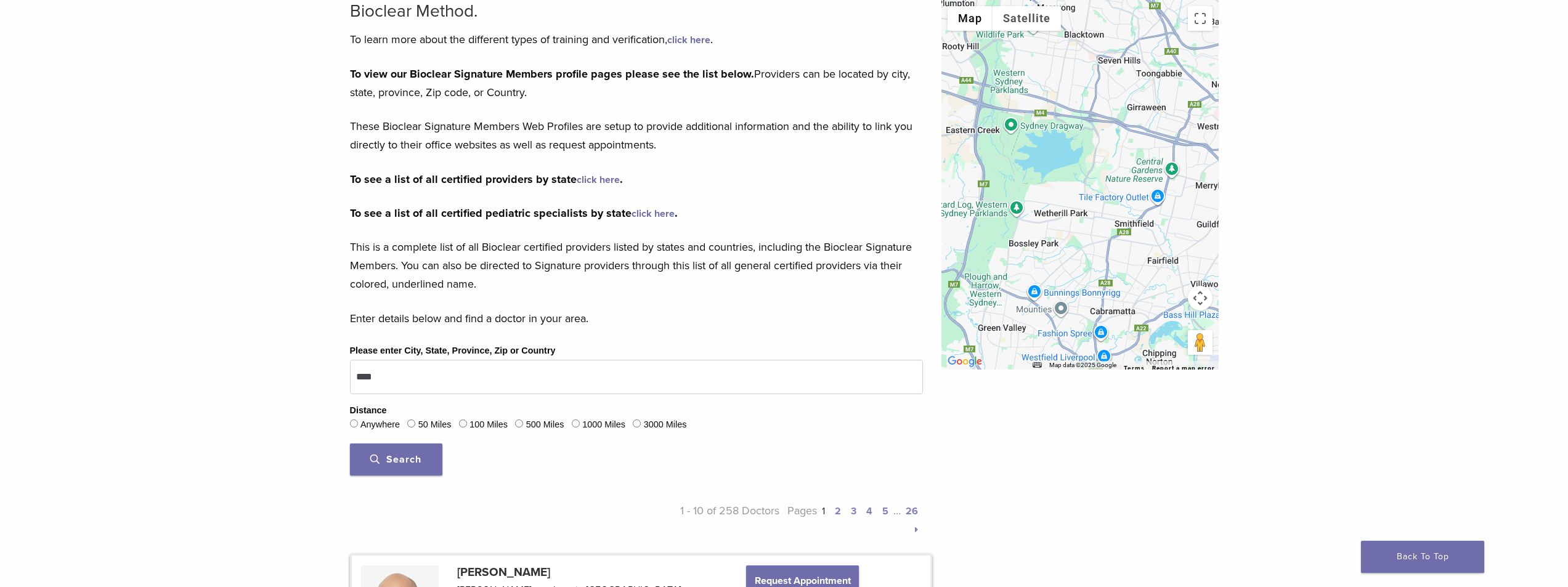
drag, startPoint x: 1115, startPoint y: 261, endPoint x: 865, endPoint y: 132, distance: 281.3
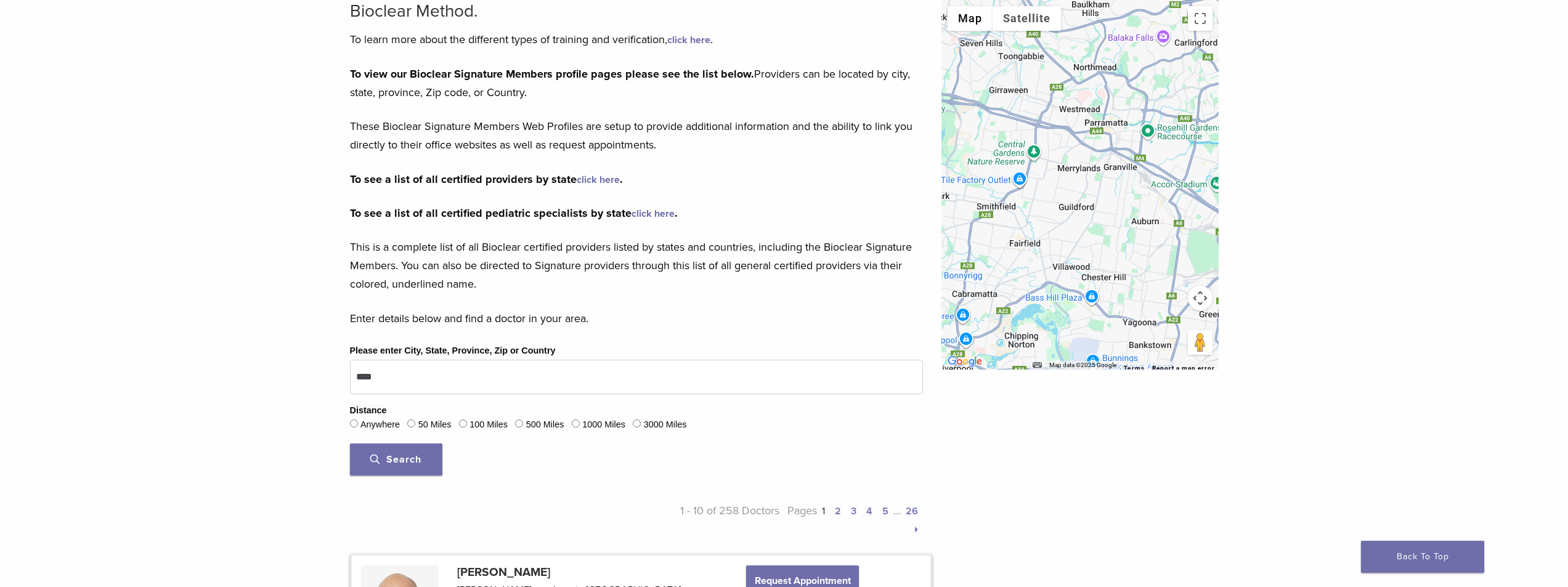
drag, startPoint x: 1120, startPoint y: 263, endPoint x: 988, endPoint y: 246, distance: 133.1
click at [988, 246] on div at bounding box center [1080, 184] width 277 height 370
